Goal: Task Accomplishment & Management: Complete application form

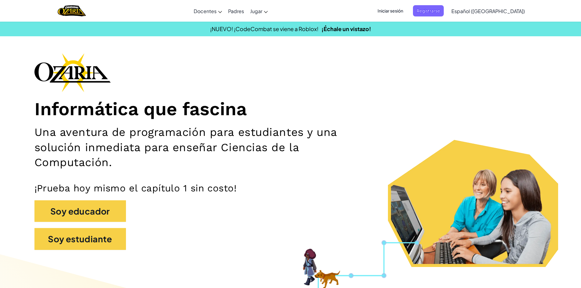
click at [407, 5] on span "Iniciar sesión" at bounding box center [390, 10] width 33 height 11
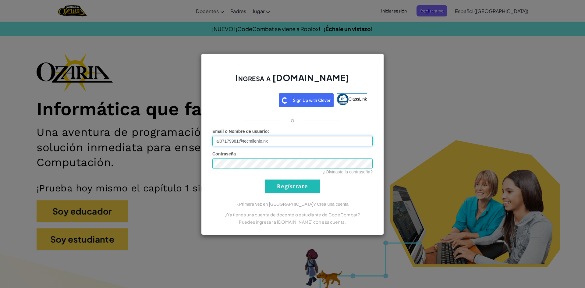
type input "al07179981@tecmilenio.nx"
click at [290, 185] on input "Regístrate" at bounding box center [292, 187] width 55 height 14
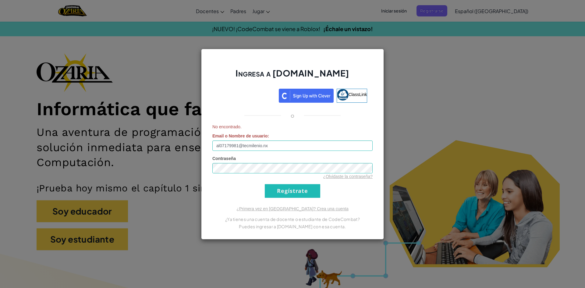
click at [280, 181] on form "No encontrado. Email o Nombre de usuario : al07179981@tecmilenio.nx Contraseña …" at bounding box center [292, 161] width 160 height 74
click at [280, 185] on input "Regístrate" at bounding box center [292, 191] width 55 height 14
click at [279, 185] on input "Regístrate" at bounding box center [292, 191] width 55 height 14
click at [274, 186] on input "Regístrate" at bounding box center [292, 191] width 55 height 14
click at [275, 186] on input "Regístrate" at bounding box center [292, 191] width 55 height 14
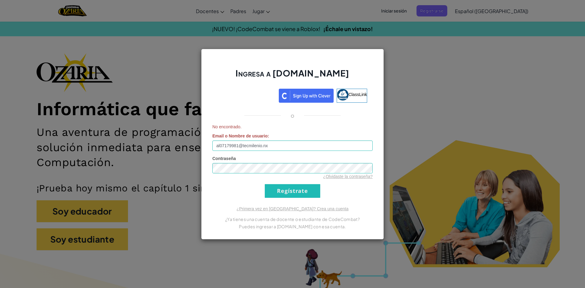
click at [411, 161] on div "Ingresa a [DOMAIN_NAME] ClassLink o No encontrado. Email o Nombre de usuario : …" at bounding box center [292, 144] width 585 height 288
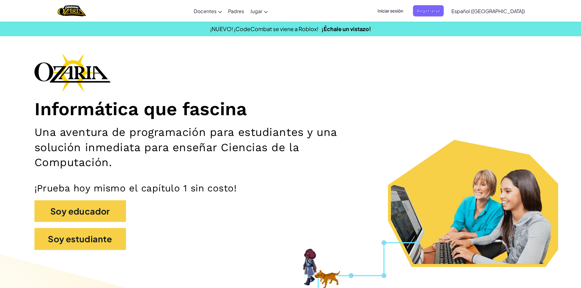
click at [405, 10] on span "Iniciar sesión" at bounding box center [390, 10] width 33 height 11
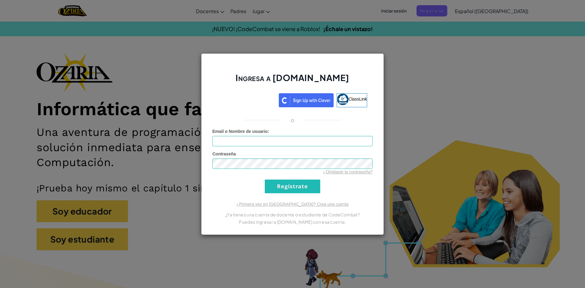
drag, startPoint x: 285, startPoint y: 137, endPoint x: 230, endPoint y: 131, distance: 55.2
click at [230, 131] on span "Email o Nombre de usuario" at bounding box center [239, 131] width 55 height 5
click at [230, 136] on input "Email o Nombre de usuario :" at bounding box center [292, 141] width 160 height 10
type input "al07179981@tecmilenio.nx"
click at [279, 187] on input "Regístrate" at bounding box center [292, 187] width 55 height 14
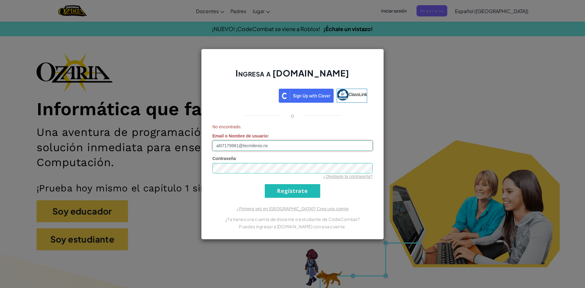
click at [226, 145] on input "al07179981@tecmilenio.nx" at bounding box center [292, 146] width 160 height 10
click at [228, 143] on input "al07179981@tecmilenio.nx" at bounding box center [292, 146] width 160 height 10
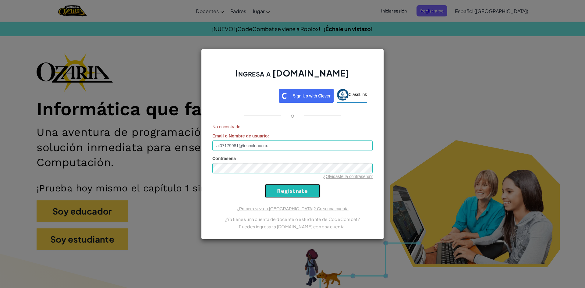
click at [308, 189] on input "Regístrate" at bounding box center [292, 191] width 55 height 14
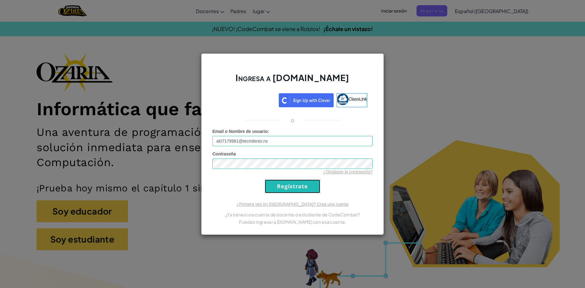
click at [308, 189] on input "Regístrate" at bounding box center [292, 187] width 55 height 14
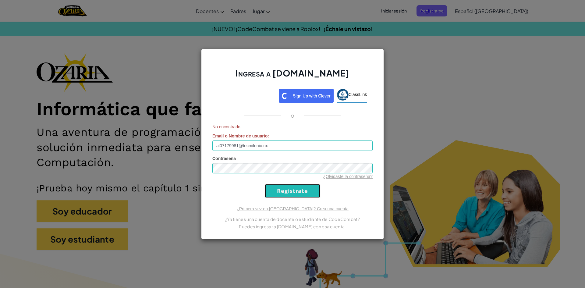
click at [309, 189] on input "Regístrate" at bounding box center [292, 191] width 55 height 14
click at [310, 189] on input "Regístrate" at bounding box center [292, 191] width 55 height 14
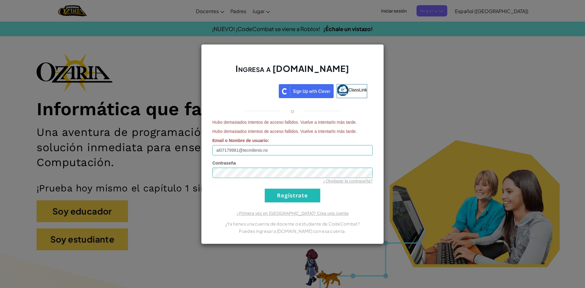
click at [311, 187] on form "Hubo demasiados intentos de acceso fallidos. Vuelve a intentarlo más tarde. Hub…" at bounding box center [292, 160] width 160 height 83
click at [312, 184] on form "Hubo demasiados intentos de acceso fallidos. Vuelve a intentarlo más tarde. Hub…" at bounding box center [292, 160] width 160 height 83
click at [309, 192] on input "Regístrate" at bounding box center [292, 196] width 55 height 14
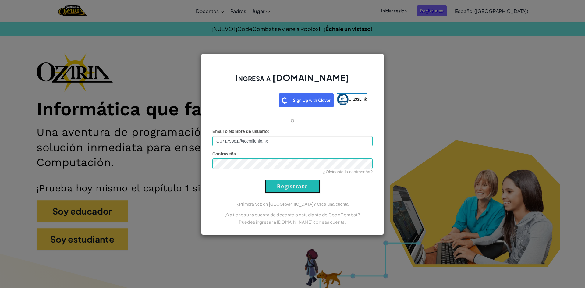
click at [309, 192] on input "Regístrate" at bounding box center [292, 187] width 55 height 14
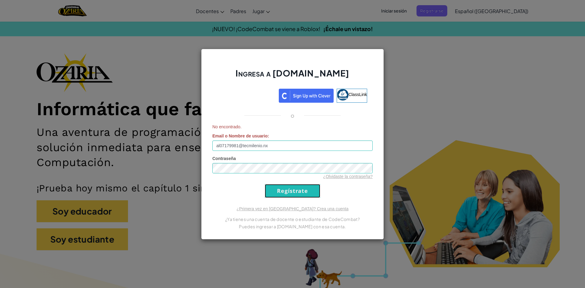
click at [309, 191] on input "Regístrate" at bounding box center [292, 191] width 55 height 14
click at [309, 189] on input "Regístrate" at bounding box center [292, 191] width 55 height 14
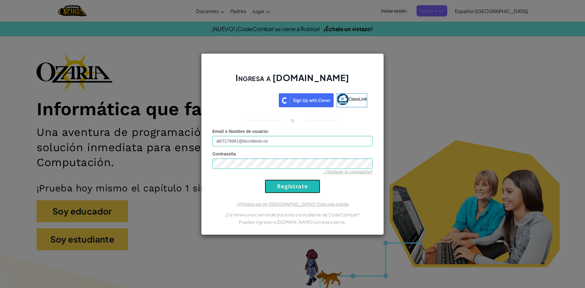
click at [310, 191] on input "Regístrate" at bounding box center [292, 187] width 55 height 14
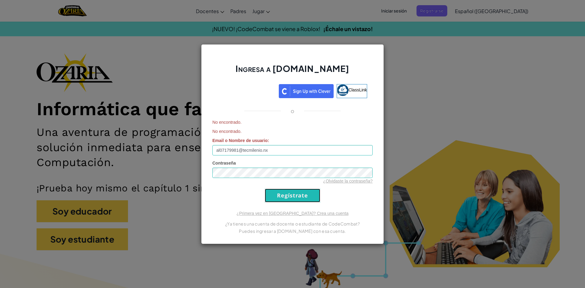
click at [310, 191] on input "Regístrate" at bounding box center [292, 196] width 55 height 14
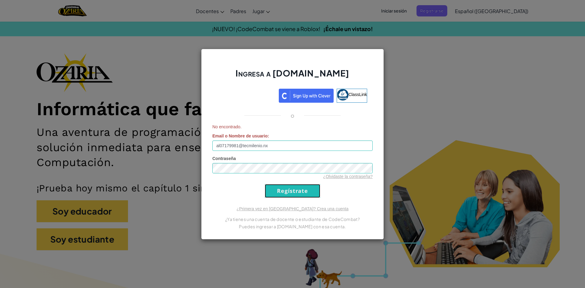
click at [310, 191] on input "Regístrate" at bounding box center [292, 191] width 55 height 14
click at [447, 75] on div "Ingresa a [DOMAIN_NAME] ClassLink o No encontrado. Email o Nombre de usuario : …" at bounding box center [292, 144] width 585 height 288
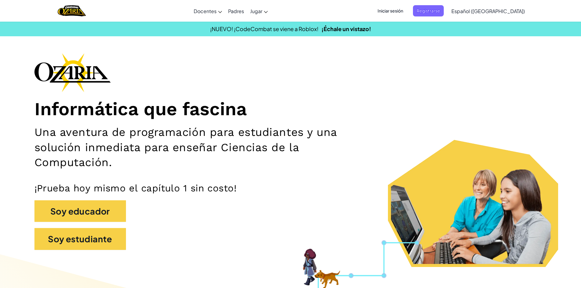
click at [406, 7] on span "Iniciar sesión" at bounding box center [390, 10] width 33 height 11
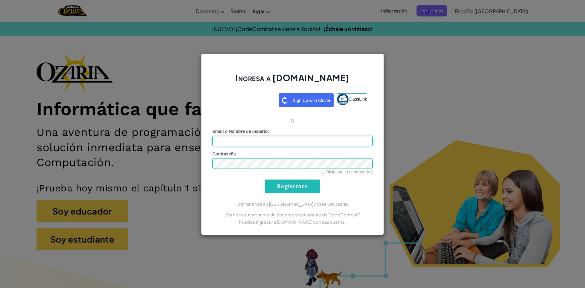
click at [258, 142] on input "Email o Nombre de usuario :" at bounding box center [292, 141] width 160 height 10
click at [514, 166] on div "Ingresa a [DOMAIN_NAME] ClassLink o Error desconocido. Email o Nombre de usuari…" at bounding box center [292, 144] width 585 height 288
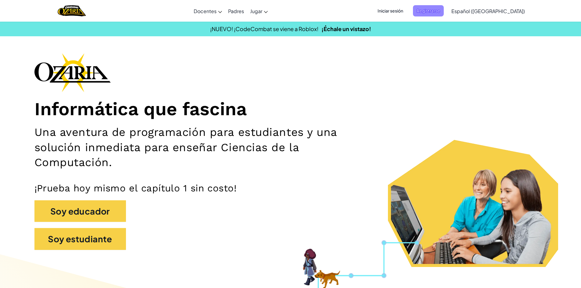
click at [442, 5] on span "Registrarse" at bounding box center [428, 10] width 31 height 11
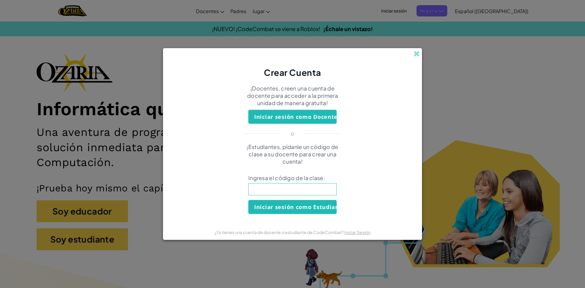
click at [315, 186] on input at bounding box center [292, 189] width 88 height 12
click at [275, 187] on input "SwordThonSHirt" at bounding box center [292, 189] width 88 height 12
click at [284, 189] on input "SwordThinSHirt" at bounding box center [292, 189] width 88 height 12
type input "SwordThinShirt"
click at [289, 205] on button "Iniciar sesión como Estudiante" at bounding box center [292, 207] width 88 height 14
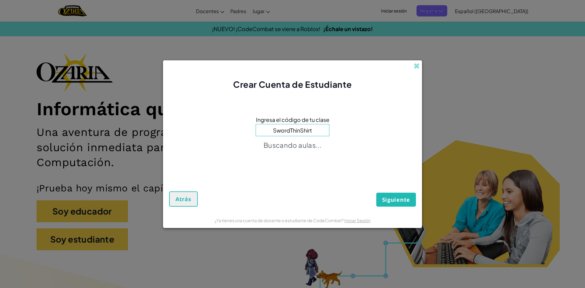
click at [321, 184] on div "Siguiente Atrás" at bounding box center [292, 190] width 247 height 34
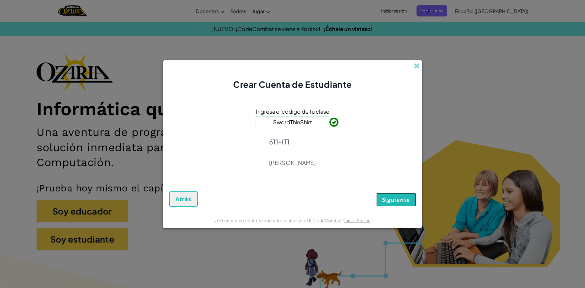
click at [397, 200] on span "Siguiente" at bounding box center [396, 199] width 28 height 7
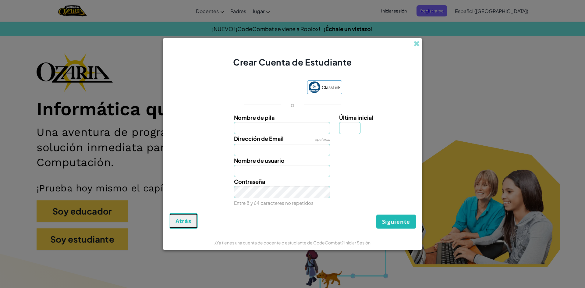
click at [179, 220] on span "Atrás" at bounding box center [184, 220] width 16 height 7
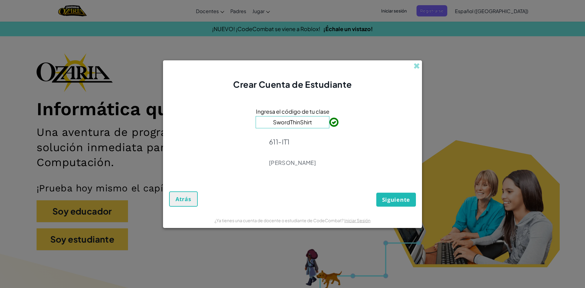
click at [408, 67] on div "Crear Cuenta de Estudiante" at bounding box center [292, 75] width 259 height 30
click at [411, 64] on div "Crear Cuenta de Estudiante" at bounding box center [292, 75] width 259 height 30
click at [414, 66] on span at bounding box center [417, 66] width 6 height 6
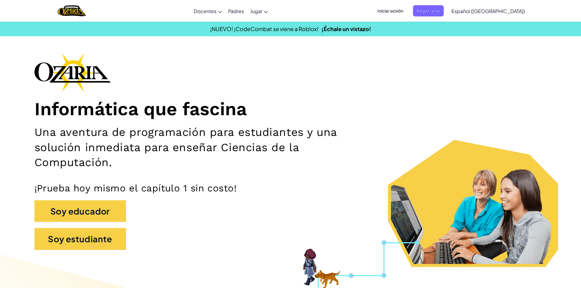
click at [389, 4] on div "Iniciar sesión Registrarse Español ([GEOGRAPHIC_DATA]) English ([GEOGRAPHIC_DAT…" at bounding box center [449, 11] width 157 height 16
click at [390, 8] on span "Iniciar sesión" at bounding box center [390, 10] width 33 height 11
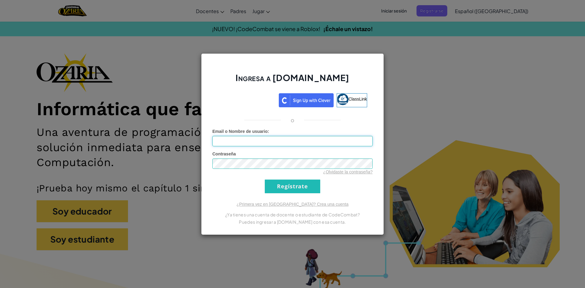
click at [310, 140] on input "Email o Nombre de usuario :" at bounding box center [292, 141] width 160 height 10
click at [318, 157] on div "Contraseña ¿Olvidaste la contraseña?" at bounding box center [292, 163] width 160 height 24
click at [266, 141] on input "al07179981@tecmilenio.nx" at bounding box center [292, 141] width 160 height 10
type input "[EMAIL_ADDRESS][DOMAIN_NAME]"
click at [291, 192] on input "Regístrate" at bounding box center [292, 187] width 55 height 14
